Goal: Find specific page/section: Find specific page/section

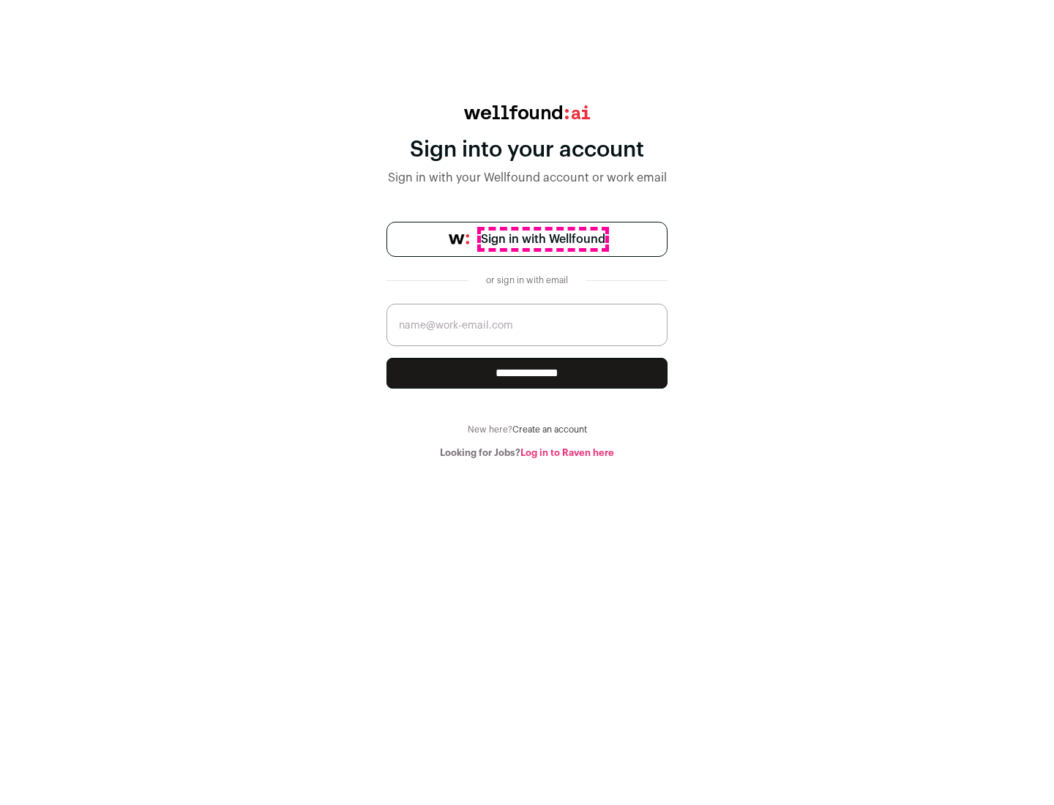
click at [542, 239] on span "Sign in with Wellfound" at bounding box center [543, 240] width 124 height 18
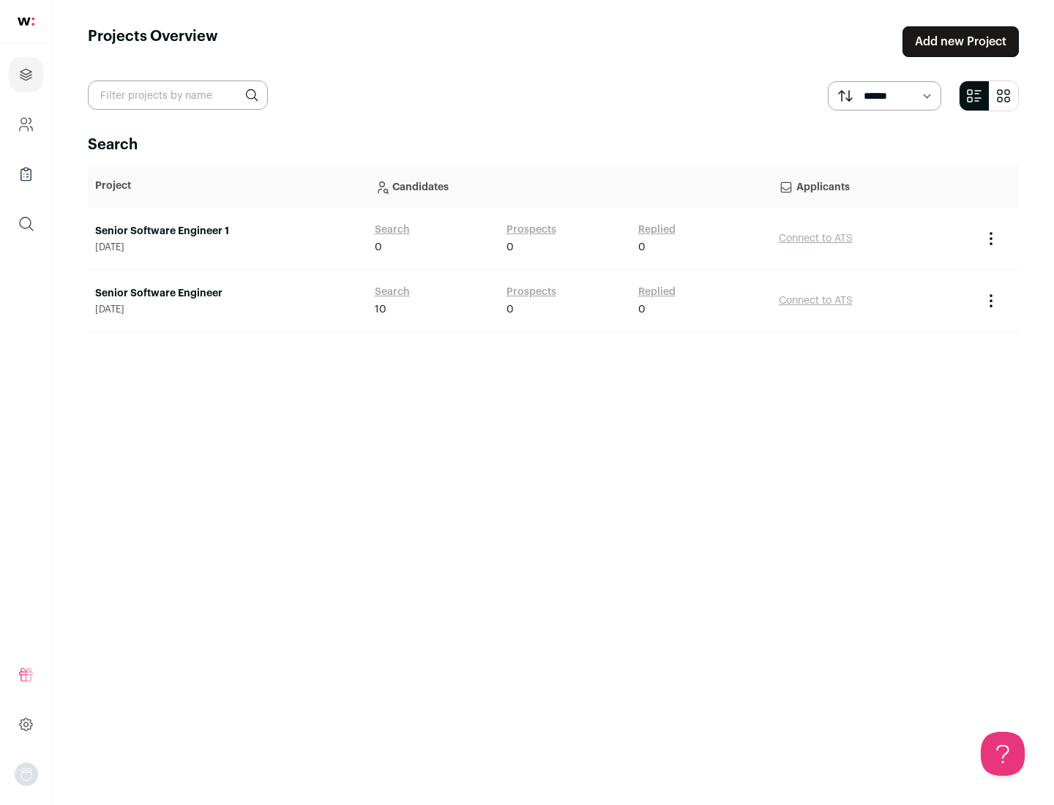
click at [227, 294] on link "Senior Software Engineer" at bounding box center [227, 293] width 265 height 15
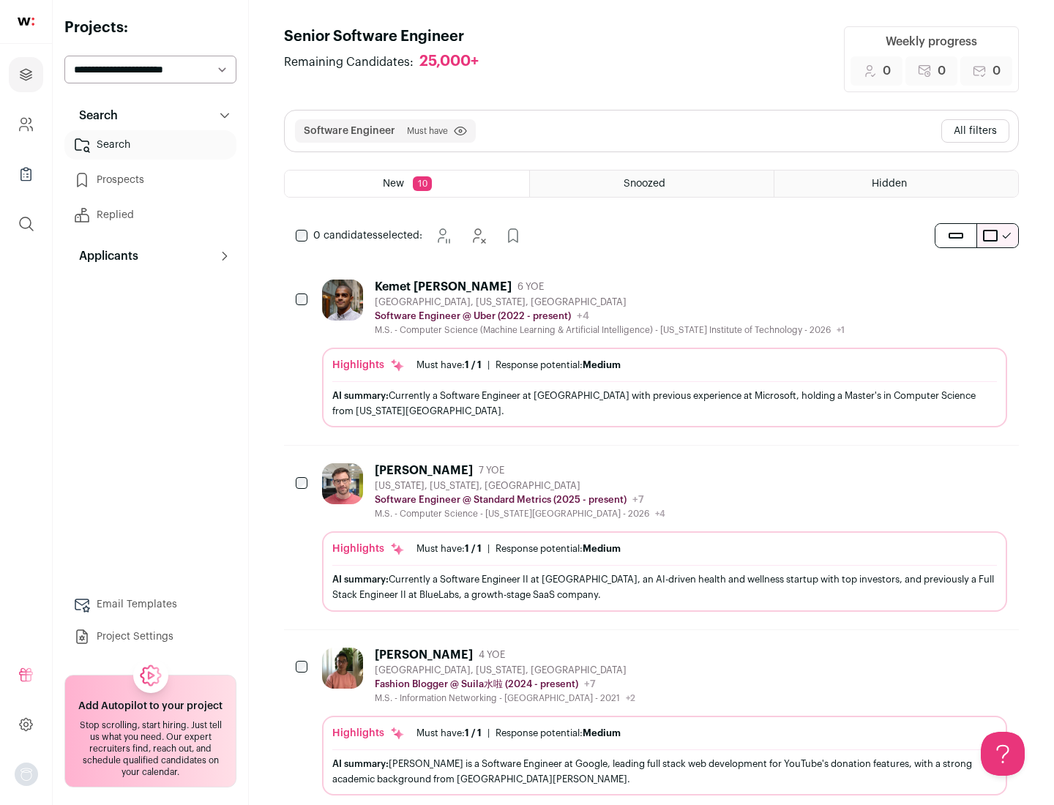
click at [652, 354] on div "Highlights Must have: 1 / 1 How many must haves have been fulfilled? | Response…" at bounding box center [664, 388] width 685 height 80
